Goal: Transaction & Acquisition: Purchase product/service

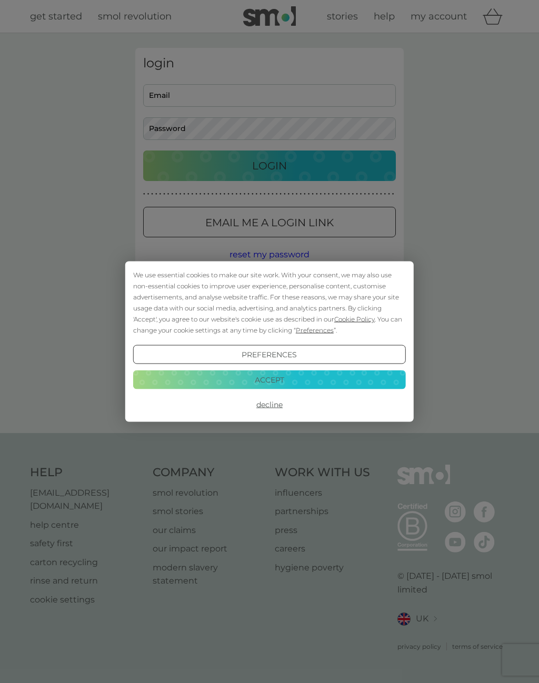
click at [282, 409] on button "Decline" at bounding box center [269, 404] width 273 height 19
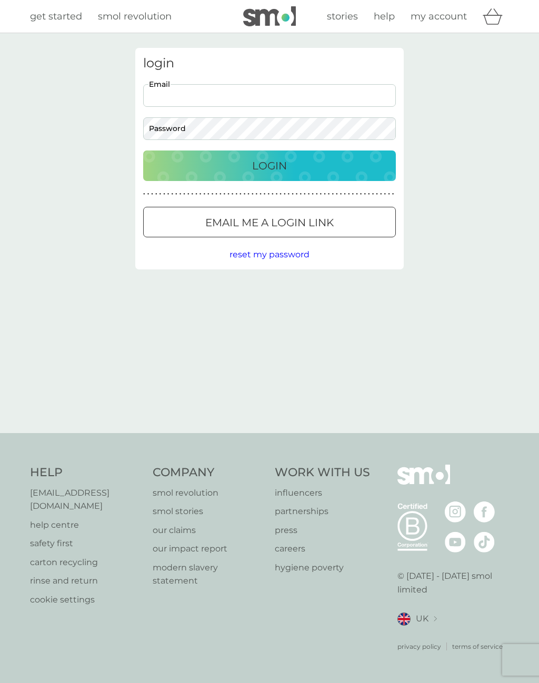
click at [274, 254] on span "reset my password" at bounding box center [270, 255] width 80 height 10
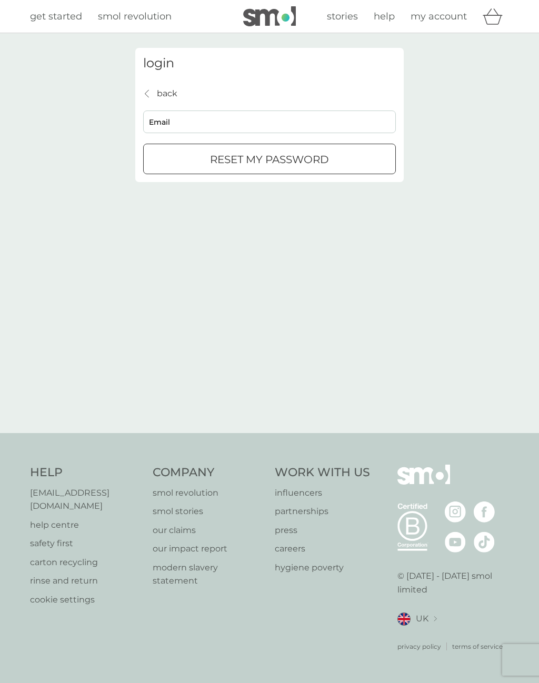
click at [194, 122] on input "Email" at bounding box center [269, 122] width 253 height 23
click at [194, 121] on input "Email" at bounding box center [269, 122] width 253 height 23
click at [190, 120] on input "Email" at bounding box center [269, 122] width 253 height 23
click at [365, 341] on div "login back back Email reset my password" at bounding box center [269, 233] width 284 height 371
click at [208, 125] on input "Email" at bounding box center [269, 122] width 253 height 23
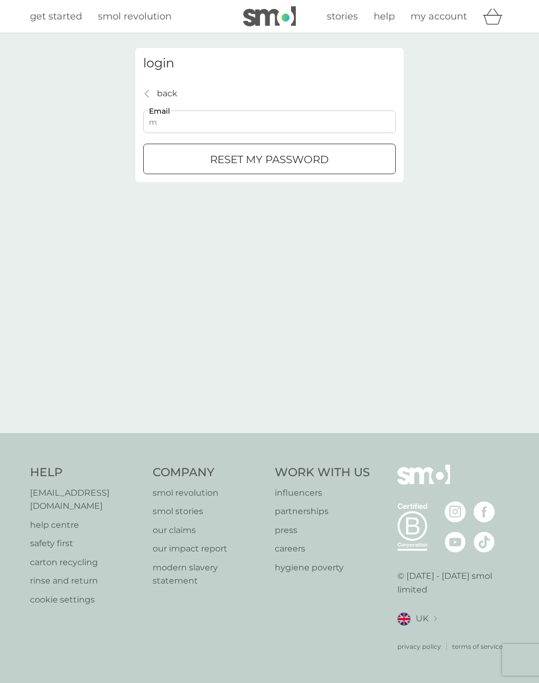
type input "mullinsa73@gmail.com"
click at [324, 155] on p "reset my password" at bounding box center [269, 159] width 119 height 17
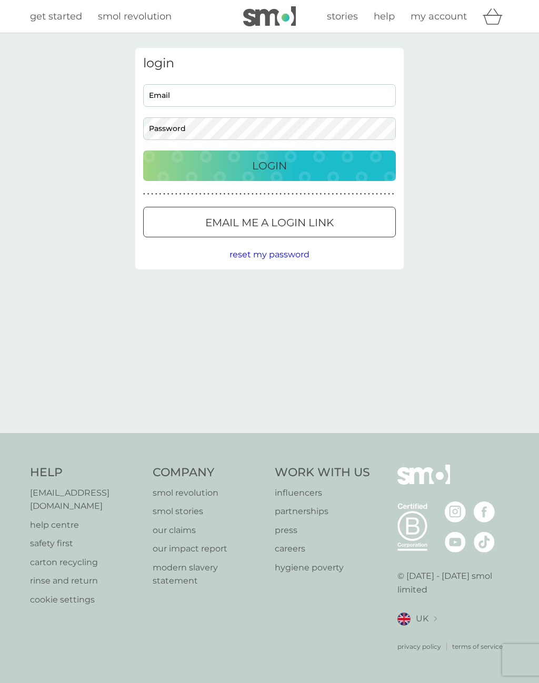
click at [258, 90] on input "Email" at bounding box center [269, 95] width 253 height 23
type input "mullinsa73@gmail.com"
click at [309, 168] on div "Login" at bounding box center [270, 165] width 232 height 17
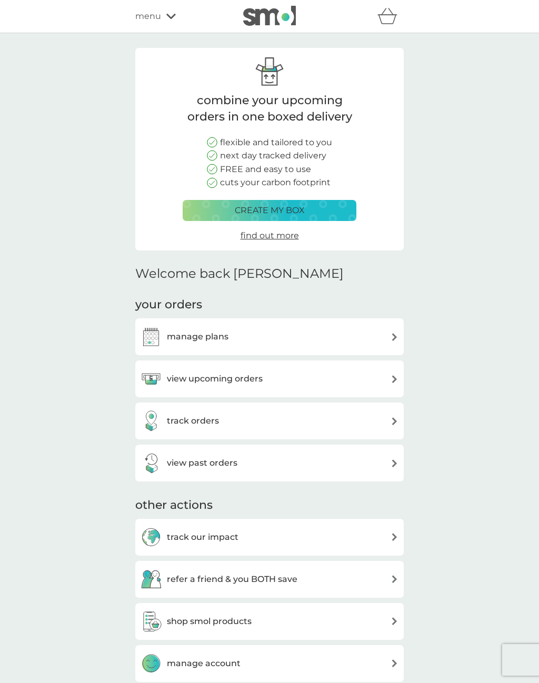
click at [302, 208] on p "create my box" at bounding box center [270, 211] width 70 height 14
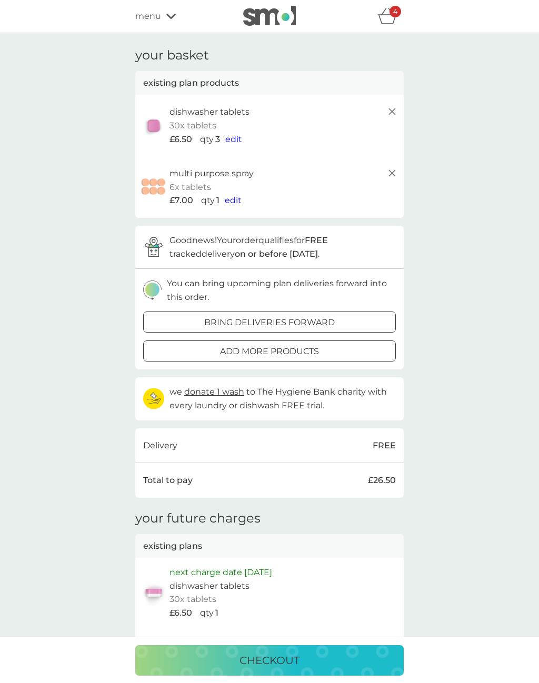
click at [196, 125] on p "30x tablets" at bounding box center [193, 126] width 47 height 14
click at [160, 131] on img at bounding box center [154, 126] width 26 height 24
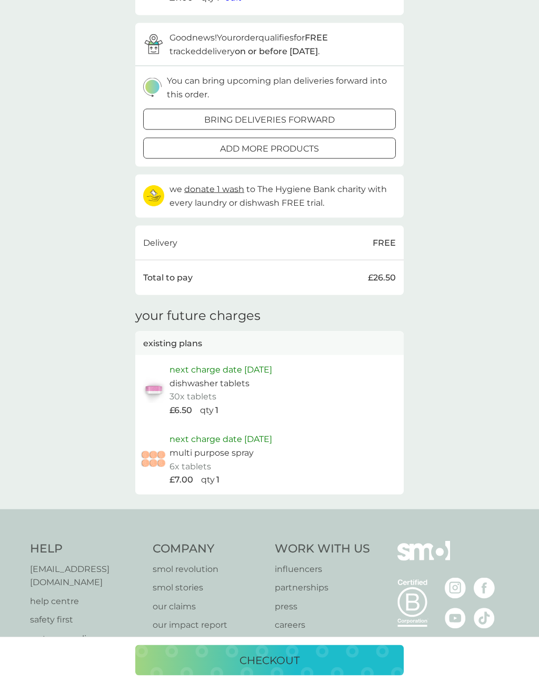
scroll to position [243, 0]
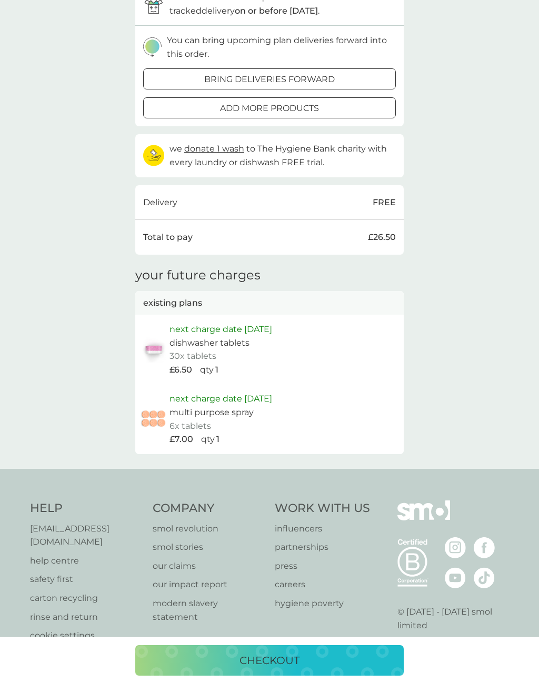
click at [233, 325] on p "next charge date [DATE]" at bounding box center [221, 330] width 103 height 14
click at [192, 324] on p "next charge date [DATE]" at bounding box center [221, 330] width 103 height 14
click at [245, 316] on div "next charge date [DATE] dishwasher tablets 30x tablets £6.50 qty 1" at bounding box center [269, 349] width 268 height 69
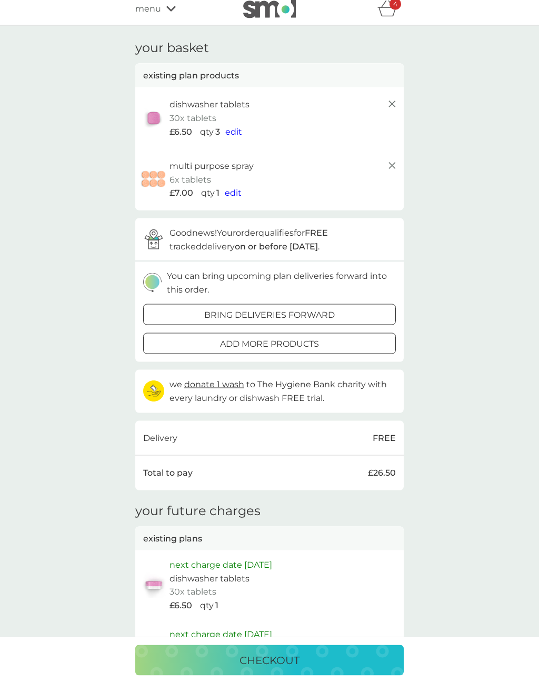
scroll to position [0, 0]
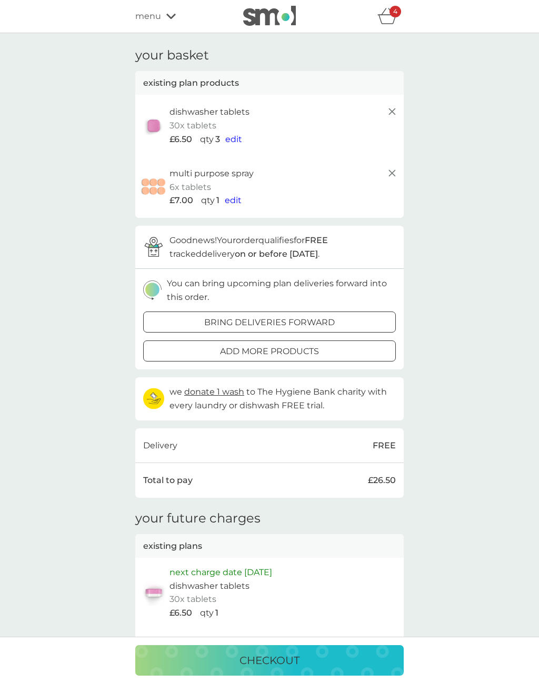
click at [238, 133] on button "edit" at bounding box center [233, 140] width 17 height 14
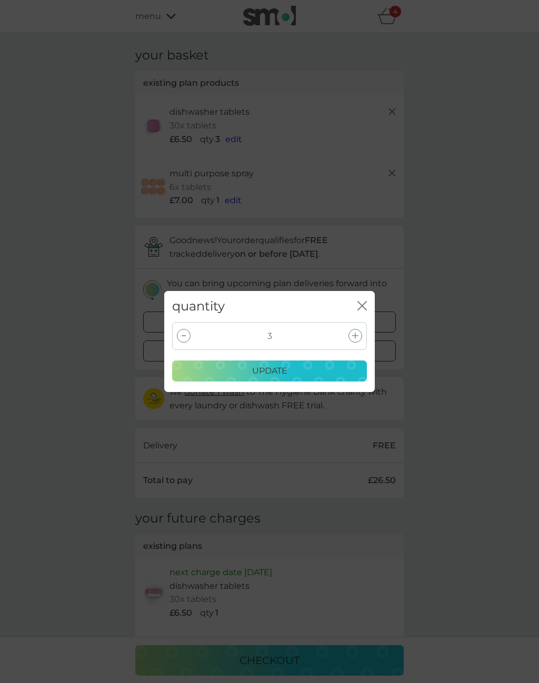
click at [181, 335] on div at bounding box center [184, 336] width 14 height 14
click at [183, 341] on div at bounding box center [184, 336] width 14 height 14
click at [335, 369] on div "update" at bounding box center [269, 371] width 181 height 14
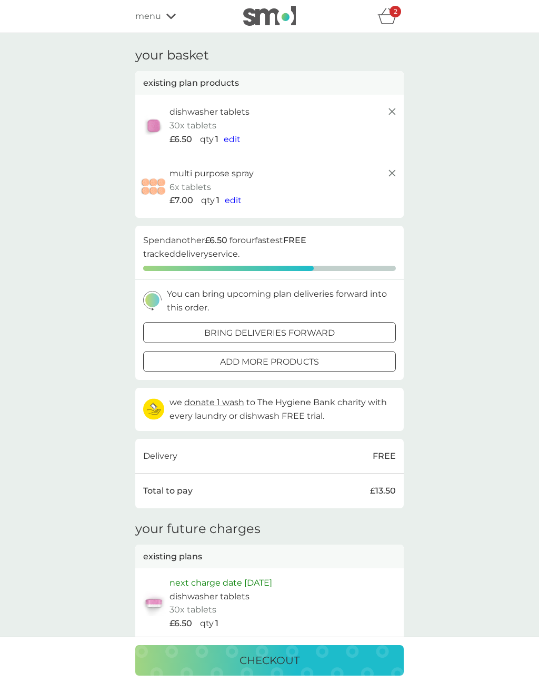
click at [165, 15] on div "menu" at bounding box center [179, 16] width 89 height 14
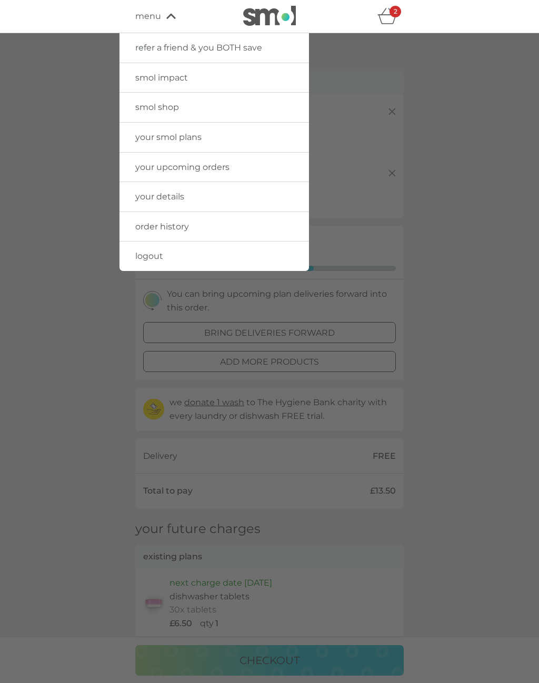
click at [161, 106] on span "smol shop" at bounding box center [157, 107] width 44 height 10
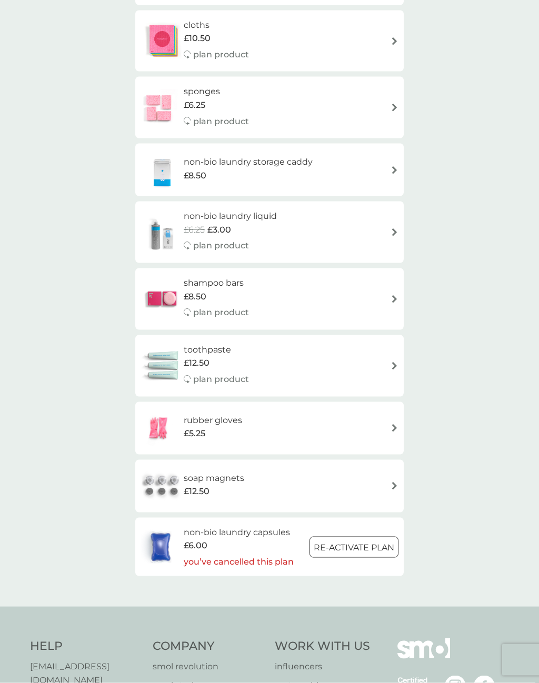
scroll to position [1212, 0]
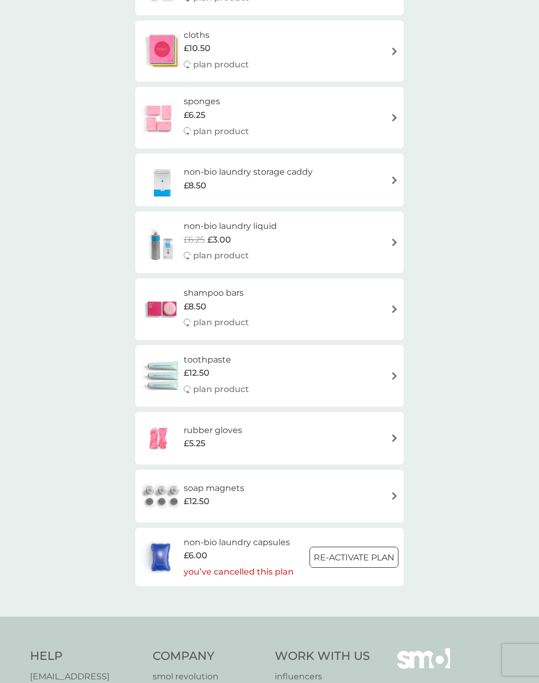
click at [394, 372] on img at bounding box center [395, 376] width 8 height 8
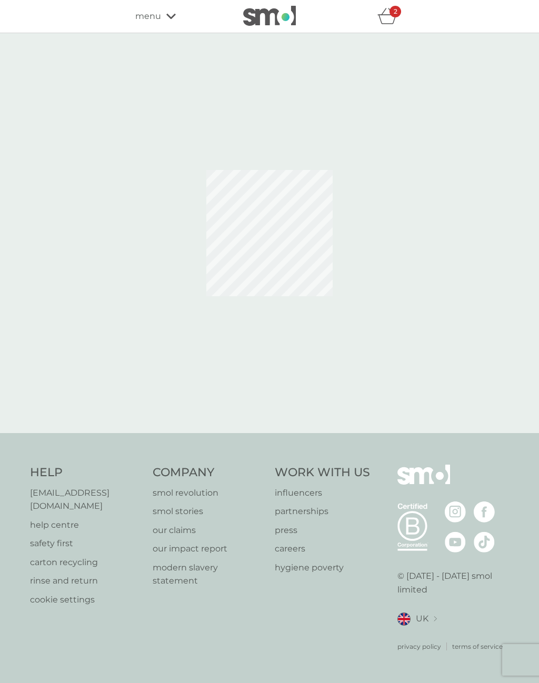
select select "91"
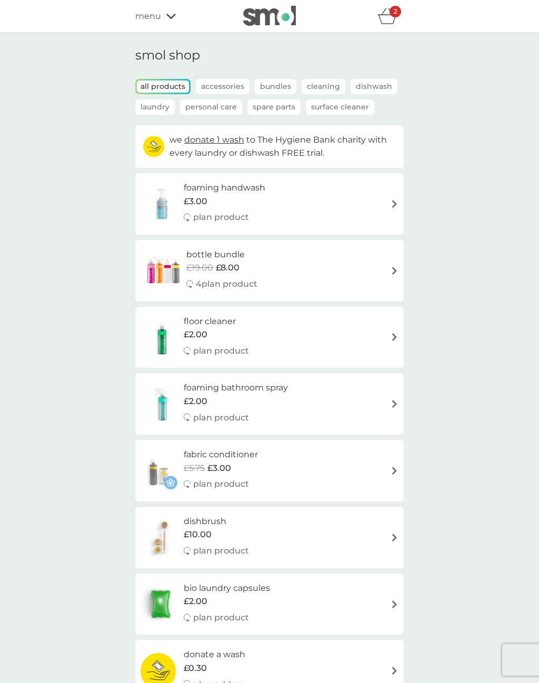
scroll to position [1225, 0]
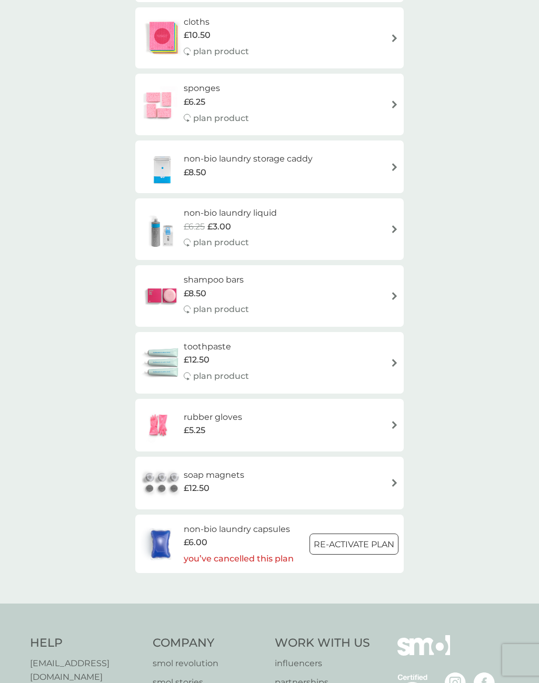
click at [396, 421] on img at bounding box center [395, 425] width 8 height 8
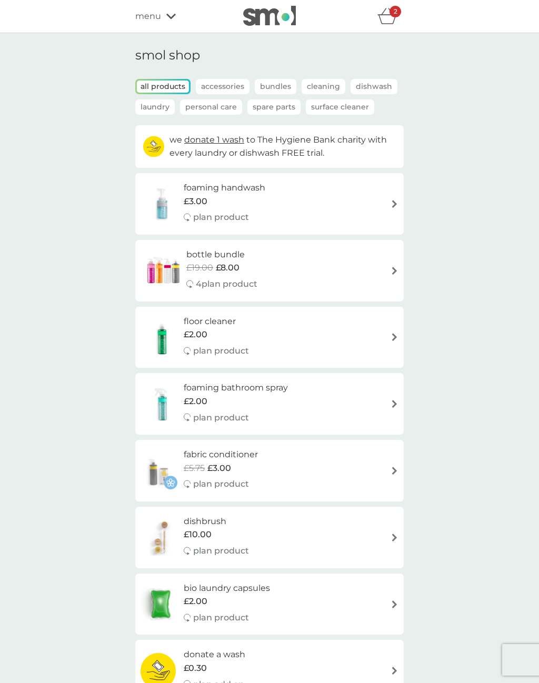
scroll to position [1225, 0]
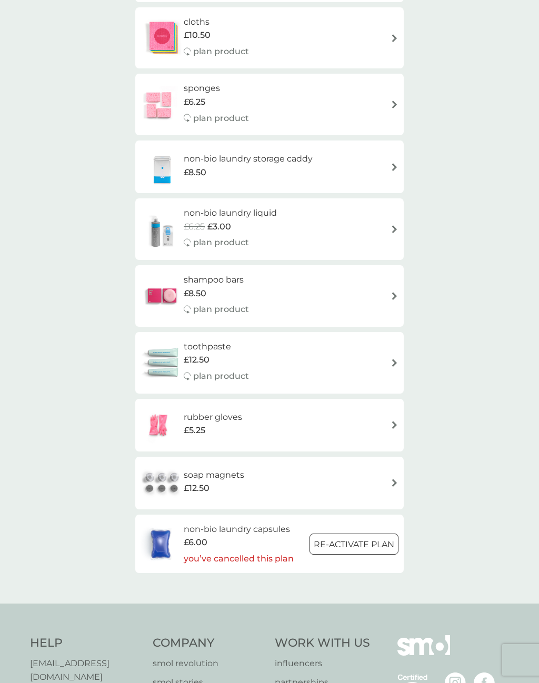
click at [389, 469] on div "soap magnets £12.50" at bounding box center [270, 483] width 258 height 37
